Goal: Find contact information: Find contact information

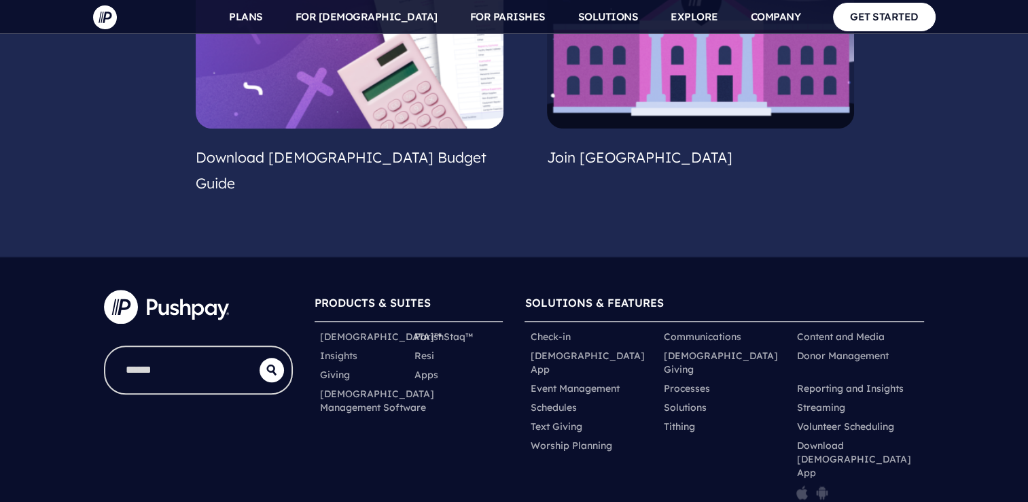
scroll to position [1321, 0]
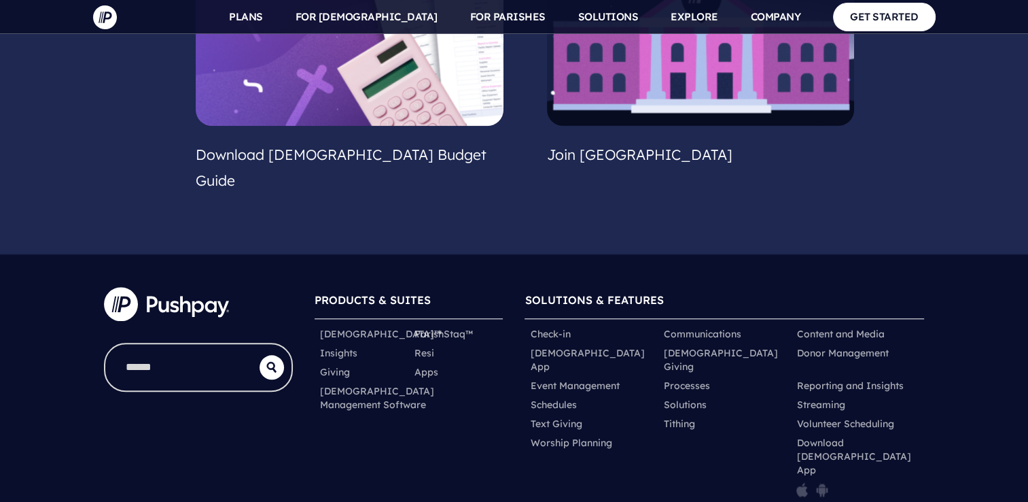
copy div "Information technology & services"
drag, startPoint x: 45, startPoint y: 1062, endPoint x: 73, endPoint y: 1062, distance: 28.5
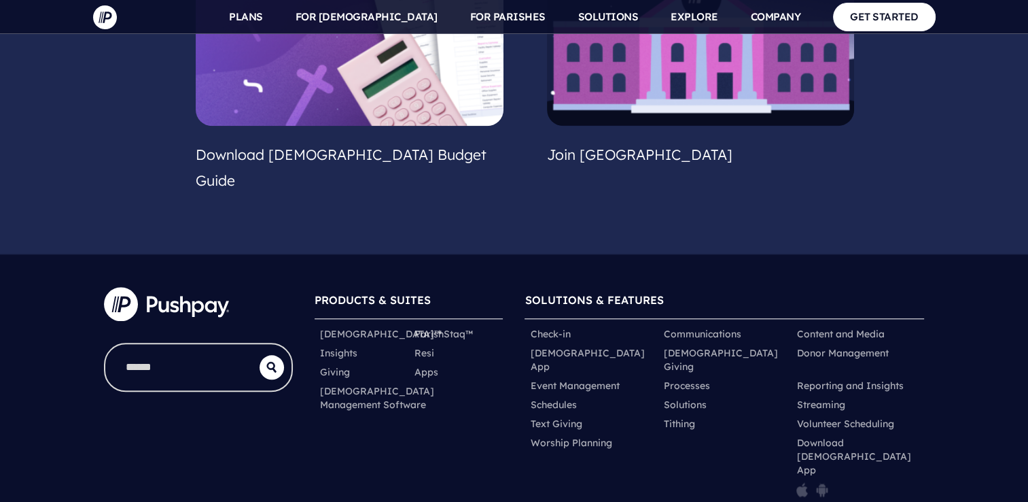
drag, startPoint x: 41, startPoint y: 1064, endPoint x: 79, endPoint y: 1062, distance: 37.4
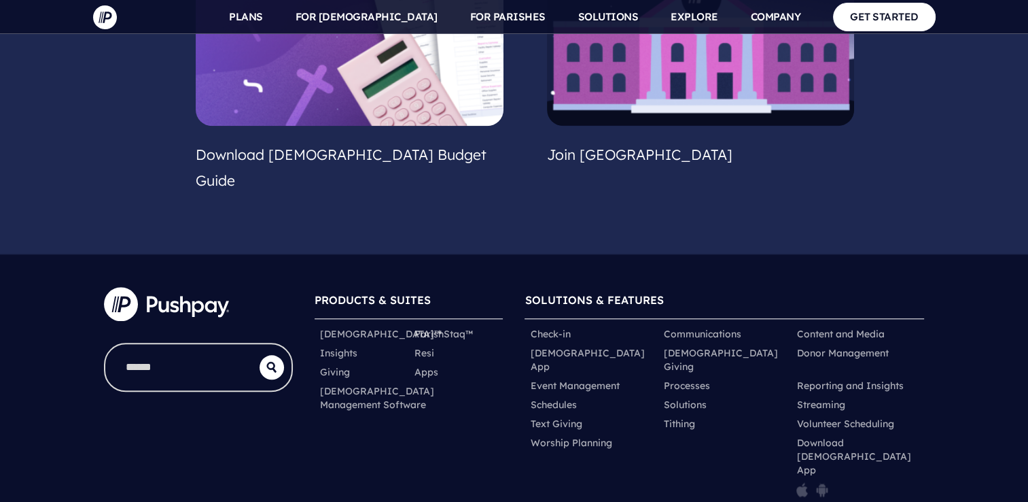
copy div "$152.2M"
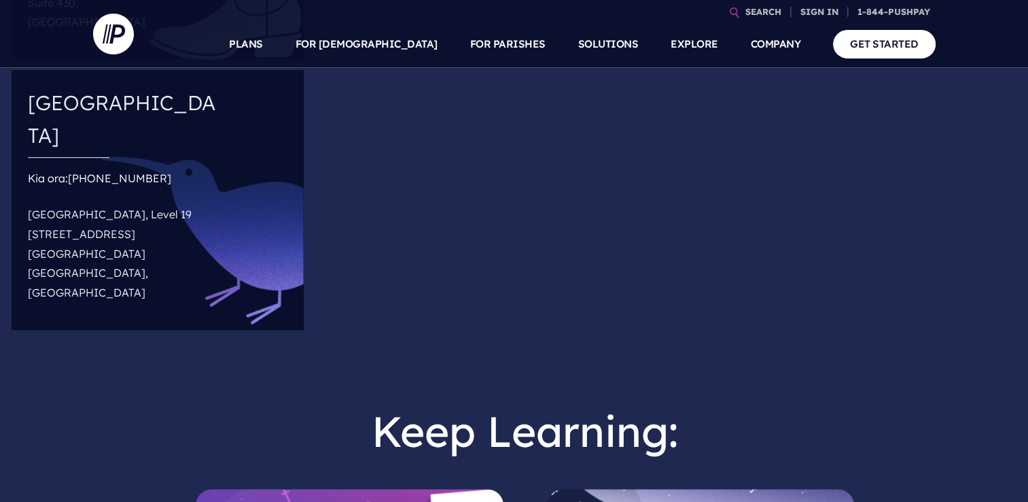
scroll to position [775, 0]
